Goal: Task Accomplishment & Management: Complete application form

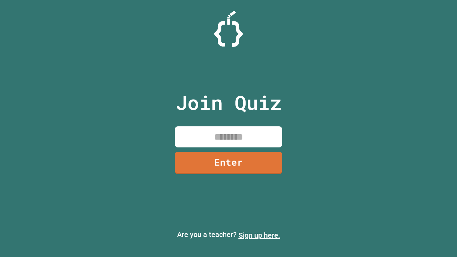
click at [259, 235] on link "Sign up here." at bounding box center [259, 235] width 42 height 9
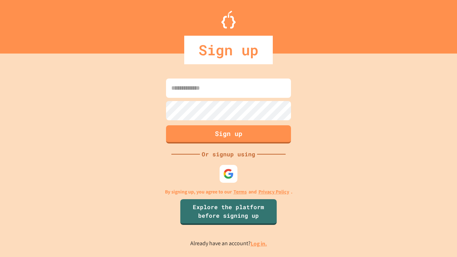
click at [259, 243] on link "Log in." at bounding box center [259, 243] width 16 height 7
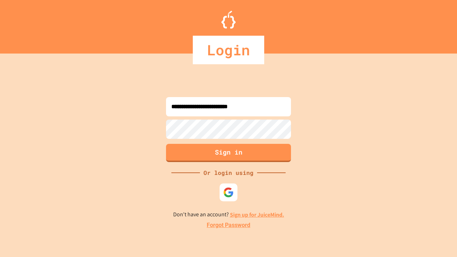
type input "**********"
